Goal: Feedback & Contribution: Submit feedback/report problem

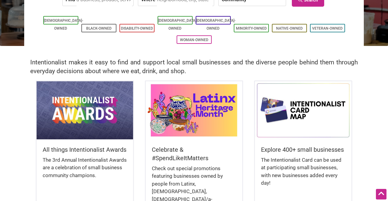
scroll to position [91, 0]
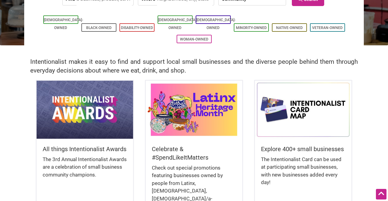
click at [79, 117] on img at bounding box center [85, 110] width 96 height 58
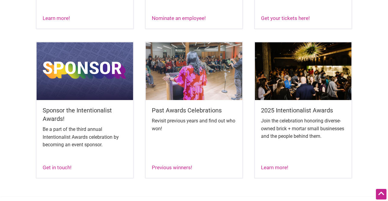
scroll to position [356, 0]
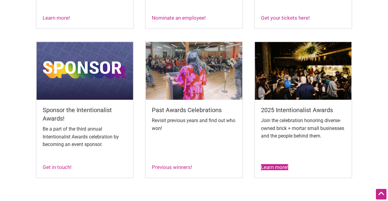
click at [278, 167] on link "Learn more!" at bounding box center [274, 167] width 27 height 6
click at [166, 168] on link "Previous winners!" at bounding box center [172, 167] width 40 height 6
click at [74, 91] on img at bounding box center [85, 71] width 96 height 58
click at [57, 21] on link "Learn more!" at bounding box center [56, 18] width 27 height 6
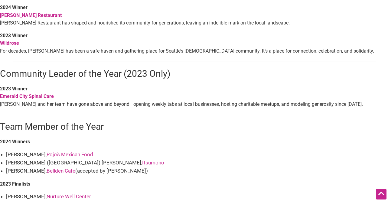
scroll to position [612, 0]
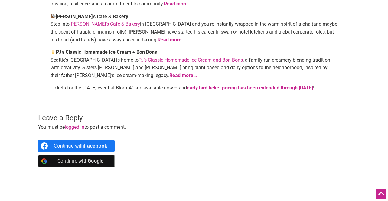
scroll to position [254, 0]
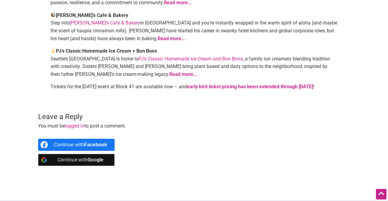
click at [238, 84] on link "early bird ticket pricing has been extended through [DATE]" at bounding box center [250, 87] width 126 height 6
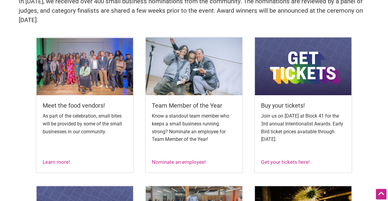
scroll to position [206, 0]
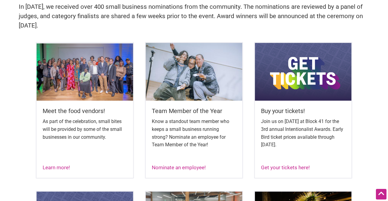
click at [311, 76] on img at bounding box center [303, 72] width 96 height 58
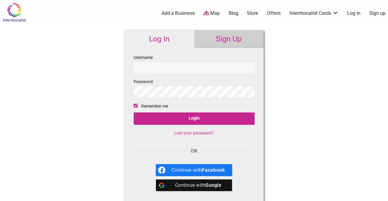
click at [197, 66] on input "Username" at bounding box center [194, 67] width 121 height 12
type input "[EMAIL_ADDRESS][DOMAIN_NAME]"
click at [134, 112] on input "Login" at bounding box center [194, 118] width 121 height 12
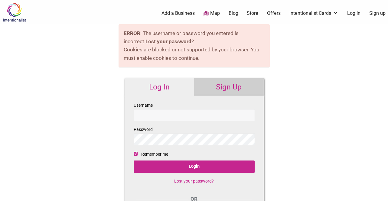
click at [224, 90] on link "Sign Up" at bounding box center [229, 87] width 70 height 18
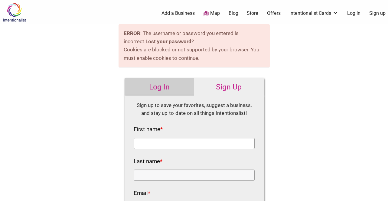
click at [171, 141] on input "First name *" at bounding box center [194, 143] width 121 height 11
type input "Julia"
type input "Canfield"
type input "juliabcanfield@gmail.com"
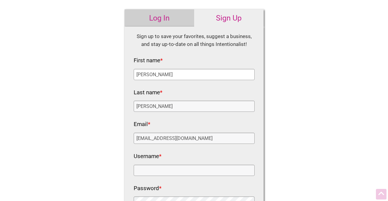
scroll to position [79, 0]
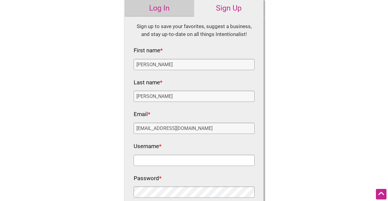
click at [168, 157] on input "Username *" at bounding box center [194, 160] width 121 height 11
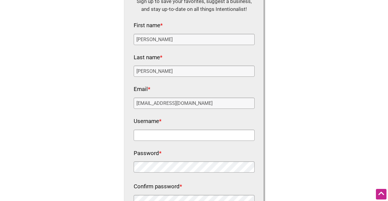
scroll to position [116, 0]
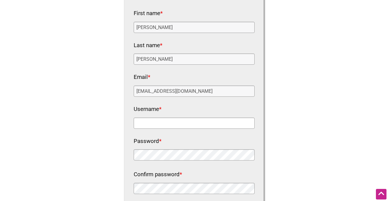
click at [161, 120] on input "Username *" at bounding box center [194, 123] width 121 height 11
type input "juliacanfield"
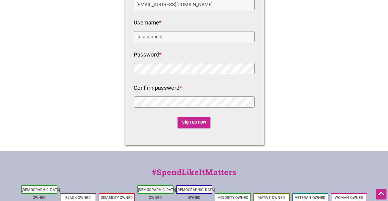
scroll to position [203, 0]
click at [196, 122] on input "Sign up now" at bounding box center [193, 122] width 33 height 12
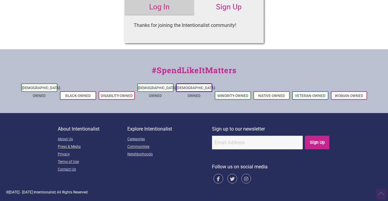
scroll to position [5, 0]
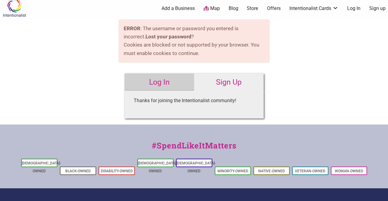
click at [154, 83] on link "Log In" at bounding box center [160, 82] width 70 height 18
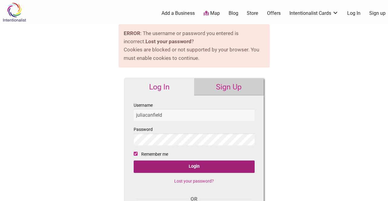
click at [162, 169] on input "Login" at bounding box center [194, 167] width 121 height 12
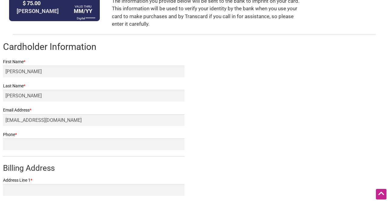
scroll to position [84, 0]
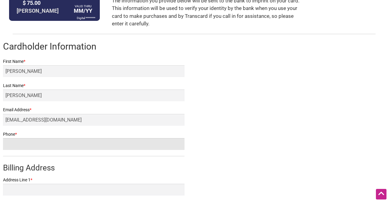
click at [45, 142] on input "Phone *" at bounding box center [93, 144] width 181 height 12
type input "5099896218"
type input "169 18th Ave"
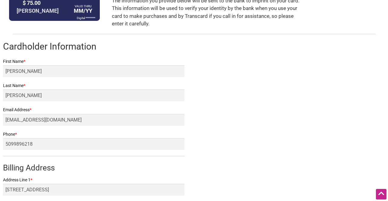
type input "Apt A"
type input "Seattle"
select select "WA"
type input "98122"
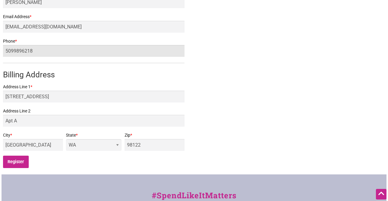
scroll to position [177, 0]
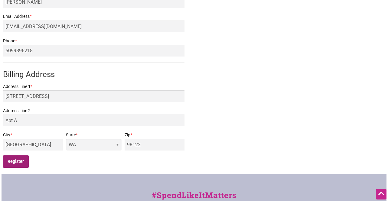
click at [21, 159] on input "Register" at bounding box center [16, 161] width 26 height 12
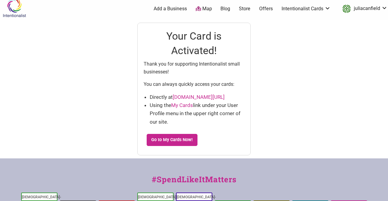
scroll to position [6, 0]
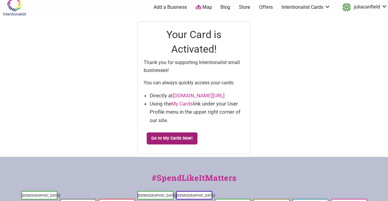
click at [163, 140] on link "Go to My Cards Now!" at bounding box center [172, 138] width 51 height 12
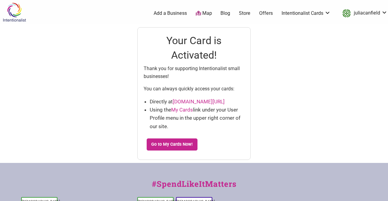
click at [15, 13] on img at bounding box center [14, 12] width 29 height 20
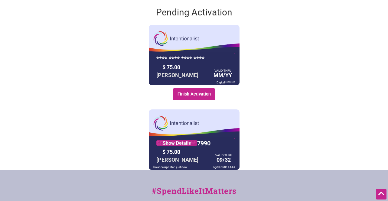
scroll to position [93, 0]
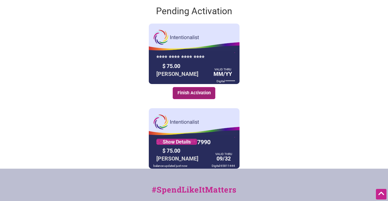
click at [180, 92] on link "Finish Activation" at bounding box center [194, 93] width 43 height 12
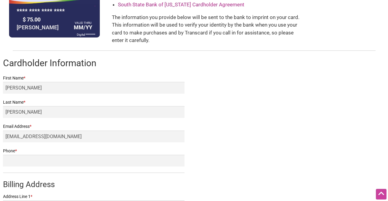
scroll to position [69, 0]
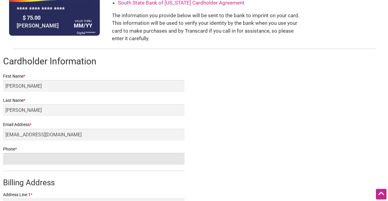
click at [112, 160] on input "Phone *" at bounding box center [93, 159] width 181 height 12
type input "5099896218"
type input "[STREET_ADDRESS]"
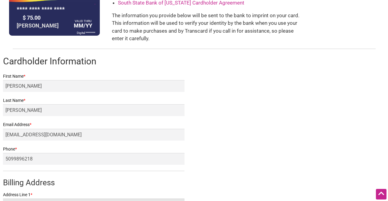
type input "Apt A"
type input "[GEOGRAPHIC_DATA]"
select select "WA"
type input "98122"
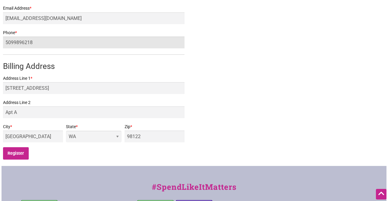
scroll to position [186, 0]
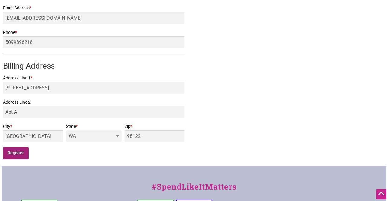
click at [23, 151] on input "Register" at bounding box center [16, 153] width 26 height 12
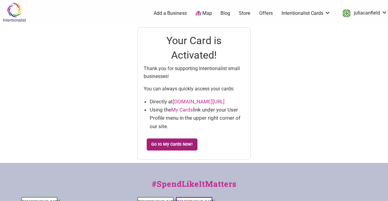
click at [165, 146] on link "Go to My Cards Now!" at bounding box center [172, 144] width 51 height 12
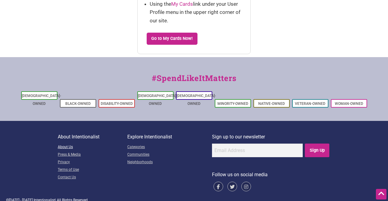
click at [70, 144] on link "About Us" at bounding box center [93, 148] width 70 height 8
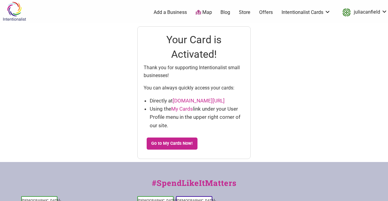
scroll to position [0, 0]
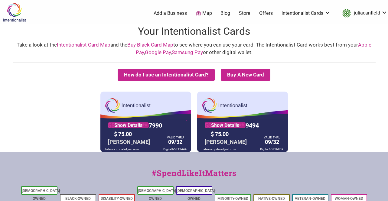
click at [328, 125] on div "5530 01** **** 7990 Show Details $ 75.00 [PERSON_NAME] VALID THRU 09/32 balance…" at bounding box center [194, 122] width 385 height 60
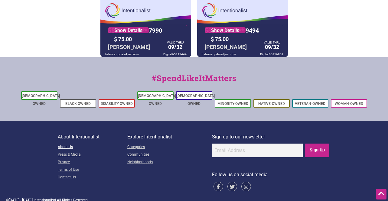
click at [73, 144] on link "About Us" at bounding box center [93, 148] width 70 height 8
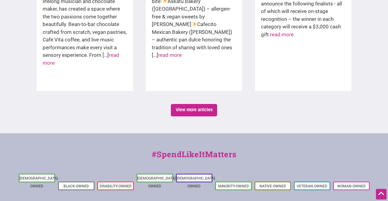
scroll to position [1091, 0]
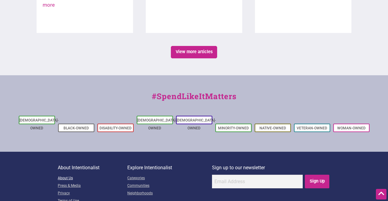
click at [67, 175] on link "About Us" at bounding box center [93, 179] width 70 height 8
click at [69, 175] on link "About Us" at bounding box center [93, 179] width 70 height 8
click at [66, 175] on link "About Us" at bounding box center [93, 179] width 70 height 8
click at [64, 175] on link "About Us" at bounding box center [93, 179] width 70 height 8
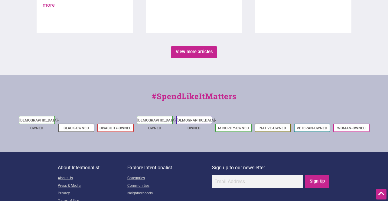
click at [61, 175] on link "About Us" at bounding box center [93, 179] width 70 height 8
click at [66, 175] on link "About Us" at bounding box center [93, 179] width 70 height 8
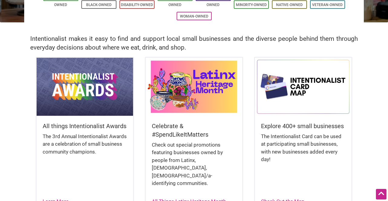
scroll to position [110, 0]
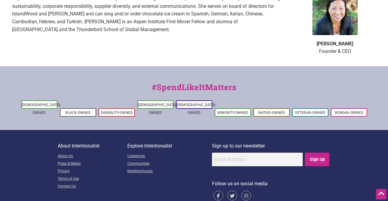
scroll to position [463, 0]
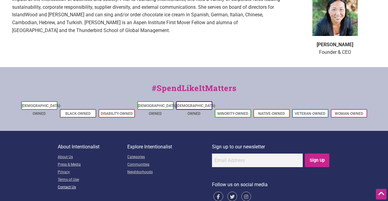
click at [72, 184] on link "Contact Us" at bounding box center [93, 188] width 70 height 8
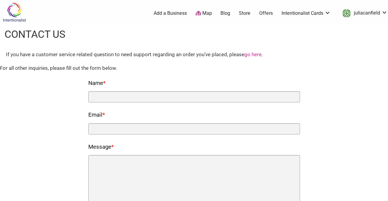
click at [254, 56] on link "go here" at bounding box center [252, 54] width 17 height 6
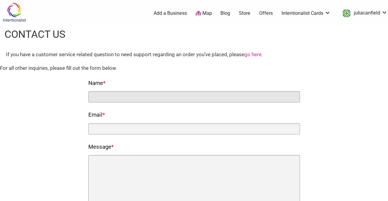
click at [141, 99] on input "Name *" at bounding box center [194, 96] width 212 height 11
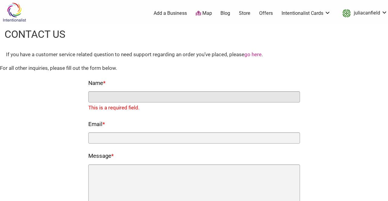
click at [131, 99] on input "Name *" at bounding box center [194, 96] width 212 height 11
type input "[PERSON_NAME]"
type input "juliabcanfield@gmail.com"
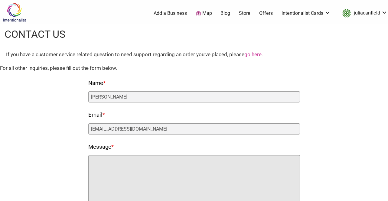
click at [131, 179] on textarea "Message *" at bounding box center [194, 185] width 212 height 60
click at [137, 162] on textarea "Hi Laura" at bounding box center [194, 185] width 212 height 60
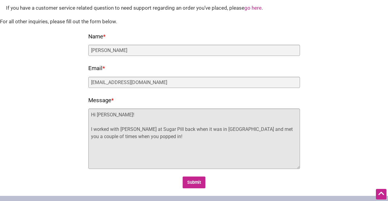
scroll to position [47, 0]
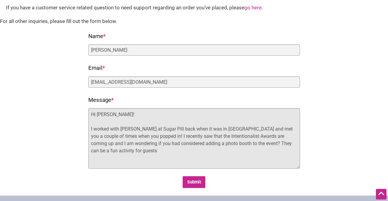
click at [246, 145] on textarea "Hi Laura! I worked with Karyn at Sugar Pill back when it was in Seattle and met…" at bounding box center [194, 138] width 212 height 60
click at [150, 151] on textarea "Hi Laura! I worked with Karyn at Sugar Pill back when it was in Seattle and met…" at bounding box center [194, 138] width 212 height 60
click at [192, 150] on textarea "Hi Laura! I worked with Karyn at Sugar Pill back when it was in Seattle and met…" at bounding box center [194, 138] width 212 height 60
click at [136, 144] on textarea "Hi Laura! I worked with Karyn at Sugar Pill back when it was in Seattle and met…" at bounding box center [194, 138] width 212 height 60
click at [222, 150] on textarea "Hi Laura! I worked with Karyn at Sugar Pill back when it was in Seattle and met…" at bounding box center [194, 138] width 212 height 60
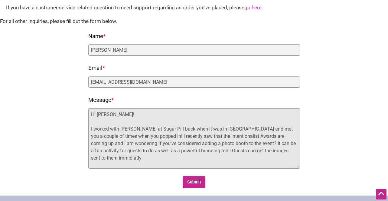
click at [96, 159] on textarea "Hi Laura! I worked with Karyn at Sugar Pill back when it was in Seattle and met…" at bounding box center [194, 138] width 212 height 60
click at [142, 158] on textarea "Hi Laura! I worked with Karyn at Sugar Pill back when it was in Seattle and met…" at bounding box center [194, 138] width 212 height 60
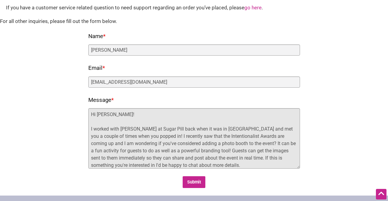
click at [213, 164] on textarea "Hi Laura! I worked with Karyn at Sugar Pill back when it was in Seattle and met…" at bounding box center [194, 138] width 212 height 60
click at [174, 164] on textarea "Hi Laura! I worked with Karyn at Sugar Pill back when it was in Seattle and met…" at bounding box center [194, 138] width 212 height 60
click at [172, 167] on textarea "Hi Laura! I worked with Karyn at Sugar Pill back when it was in Seattle and met…" at bounding box center [194, 138] width 212 height 60
click at [195, 166] on textarea "Hi Laura! I worked with Karyn at Sugar Pill back when it was in Seattle and met…" at bounding box center [194, 138] width 212 height 60
click at [136, 139] on textarea "Hi Laura! I worked with Karyn at Sugar Pill back when it was in Seattle and met…" at bounding box center [194, 138] width 212 height 60
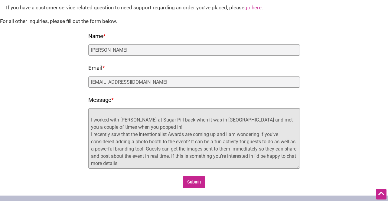
scroll to position [10, 0]
click at [199, 159] on textarea "Hi Laura! I worked with Karyn at Sugar Pill back when it was in Seattle and met…" at bounding box center [194, 138] width 212 height 60
click at [121, 161] on textarea "Hi Laura! I worked with Karyn at Sugar Pill back when it was in Seattle and met…" at bounding box center [194, 138] width 212 height 60
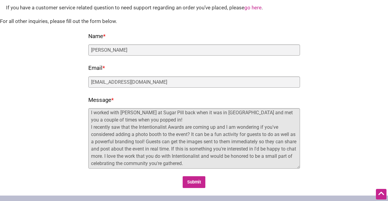
scroll to position [21, 0]
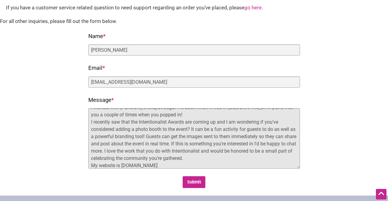
click at [195, 166] on textarea "Hi Laura! I worked with Karyn at Sugar Pill back when it was in Seattle and met…" at bounding box center [194, 138] width 212 height 60
click at [210, 160] on textarea "Hi Laura! I worked with Karyn at Sugar Pill back when it was in Seattle and met…" at bounding box center [194, 138] width 212 height 60
click at [203, 167] on textarea "Hi Laura! I worked with Karyn at Sugar Pill back when it was in Seattle and met…" at bounding box center [194, 138] width 212 height 60
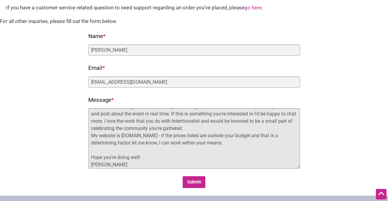
scroll to position [53, 0]
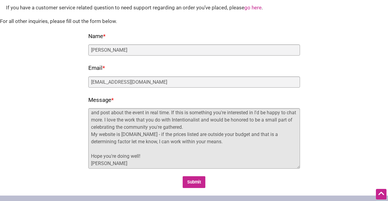
click at [175, 128] on textarea "Hi Laura! I worked with Karyn at Sugar Pill back when it was in Seattle and met…" at bounding box center [194, 138] width 212 height 60
click at [176, 151] on textarea "Hi Laura! I worked with Karyn at Sugar Pill back when it was in Seattle and met…" at bounding box center [194, 138] width 212 height 60
click at [252, 144] on textarea "Hi Laura! I worked with Karyn at Sugar Pill back when it was in Seattle and met…" at bounding box center [194, 138] width 212 height 60
type textarea "Hi Laura! I worked with Karyn at Sugar Pill back when it was in Seattle and met…"
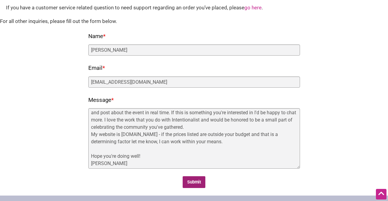
click at [191, 185] on input "Submit" at bounding box center [194, 182] width 23 height 12
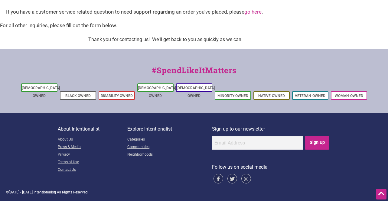
scroll to position [35, 0]
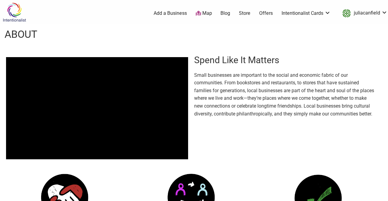
click at [225, 14] on link "Blog" at bounding box center [225, 13] width 10 height 7
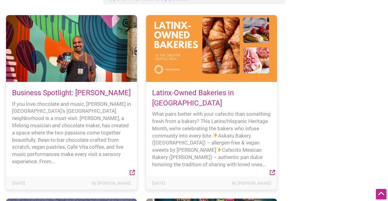
click at [69, 118] on div "If you love chocolate and music, [PERSON_NAME] in [GEOGRAPHIC_DATA]’s [GEOGRAPH…" at bounding box center [71, 133] width 119 height 65
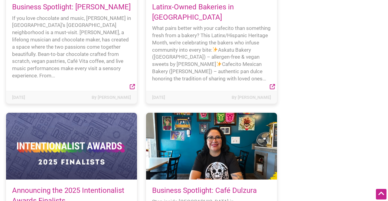
scroll to position [164, 0]
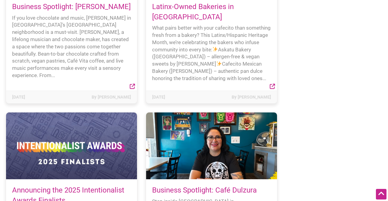
click at [63, 134] on div at bounding box center [71, 145] width 131 height 67
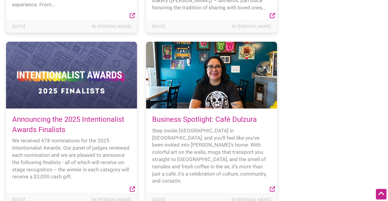
scroll to position [234, 0]
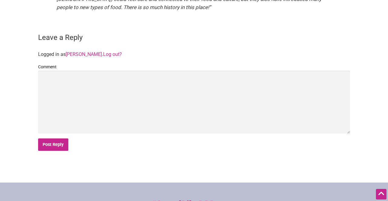
scroll to position [1291, 0]
